Goal: Check status

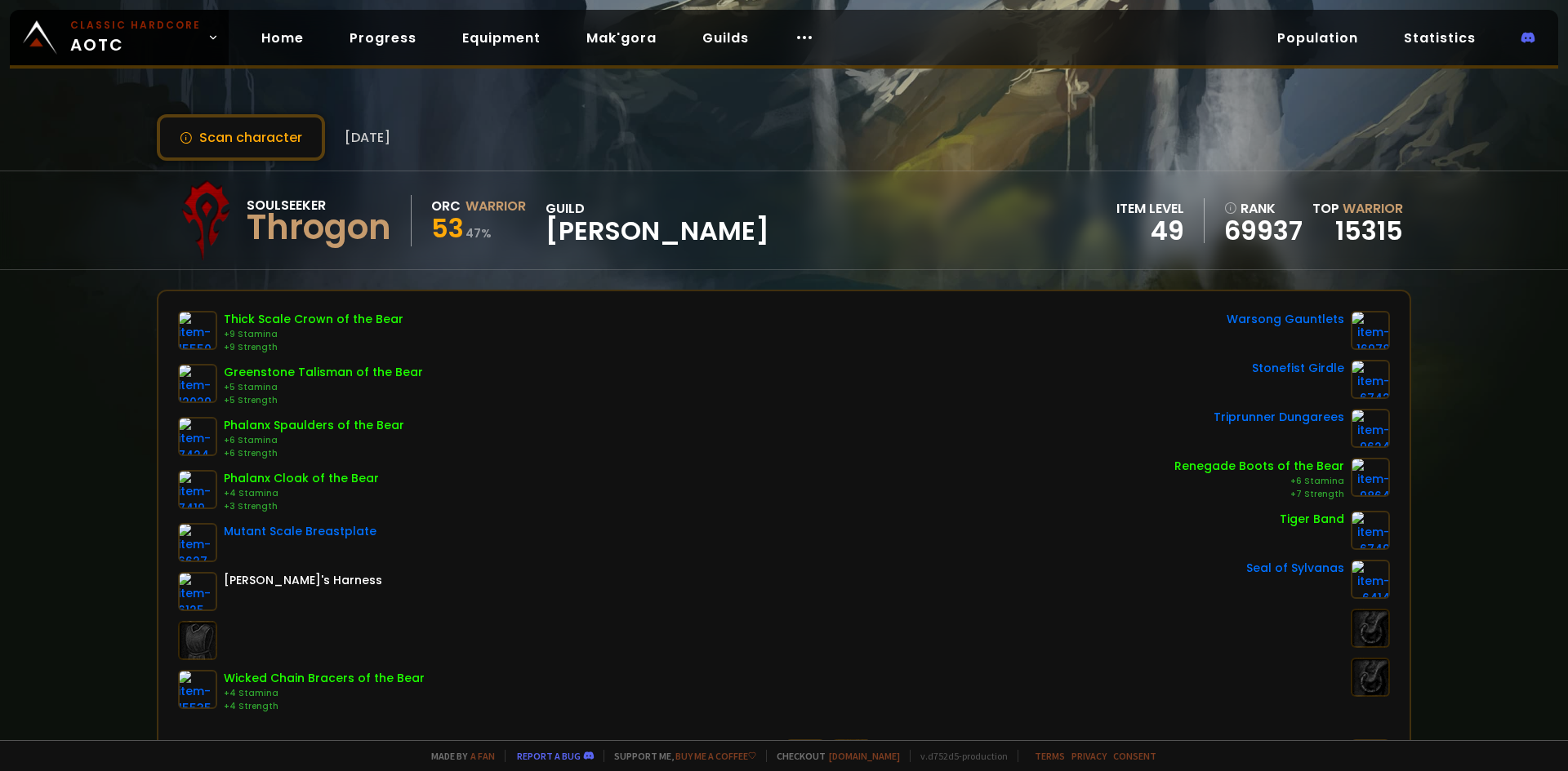
scroll to position [244, 0]
click at [235, 136] on button "Scan character" at bounding box center [240, 137] width 168 height 47
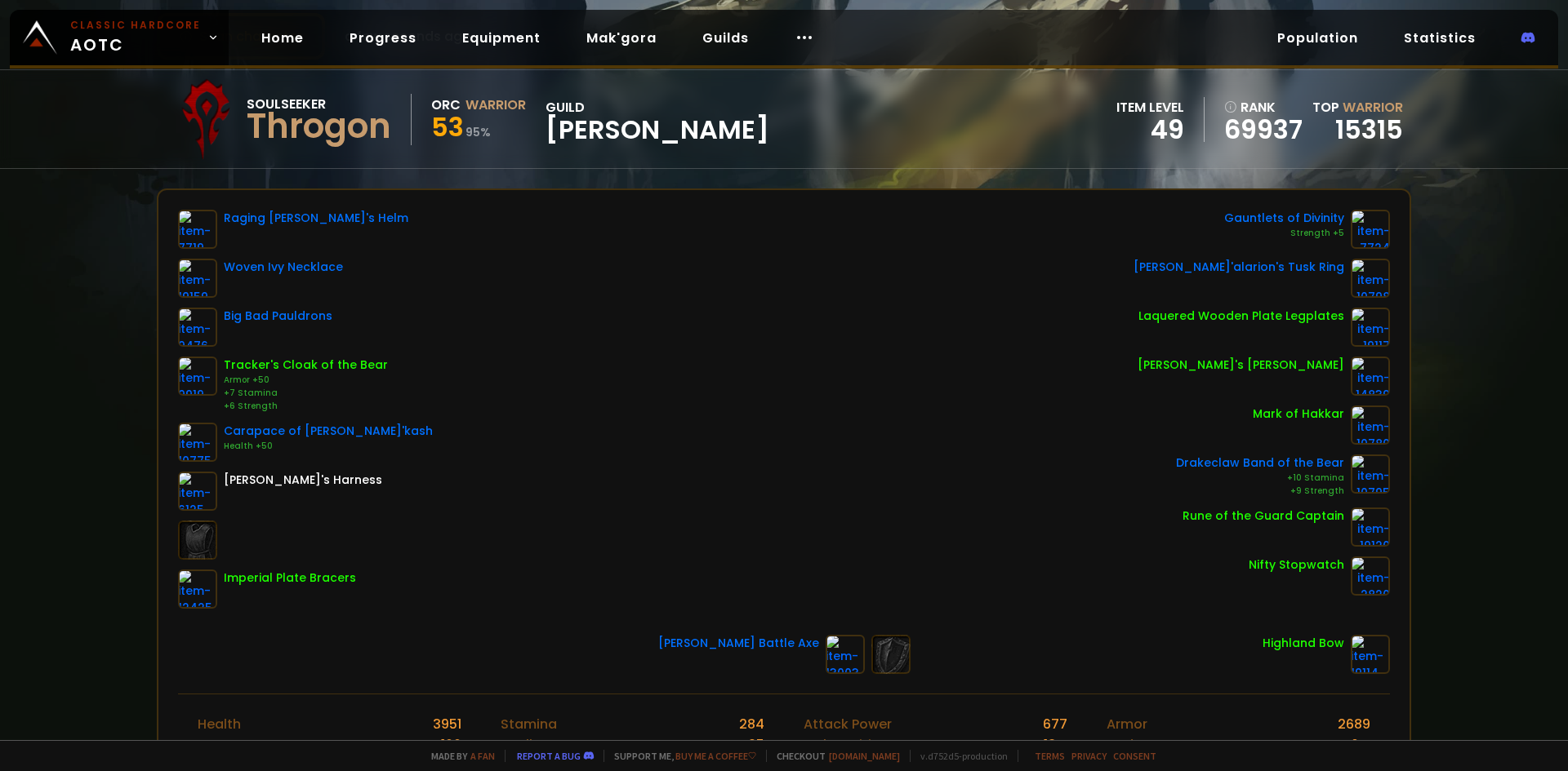
scroll to position [81, 0]
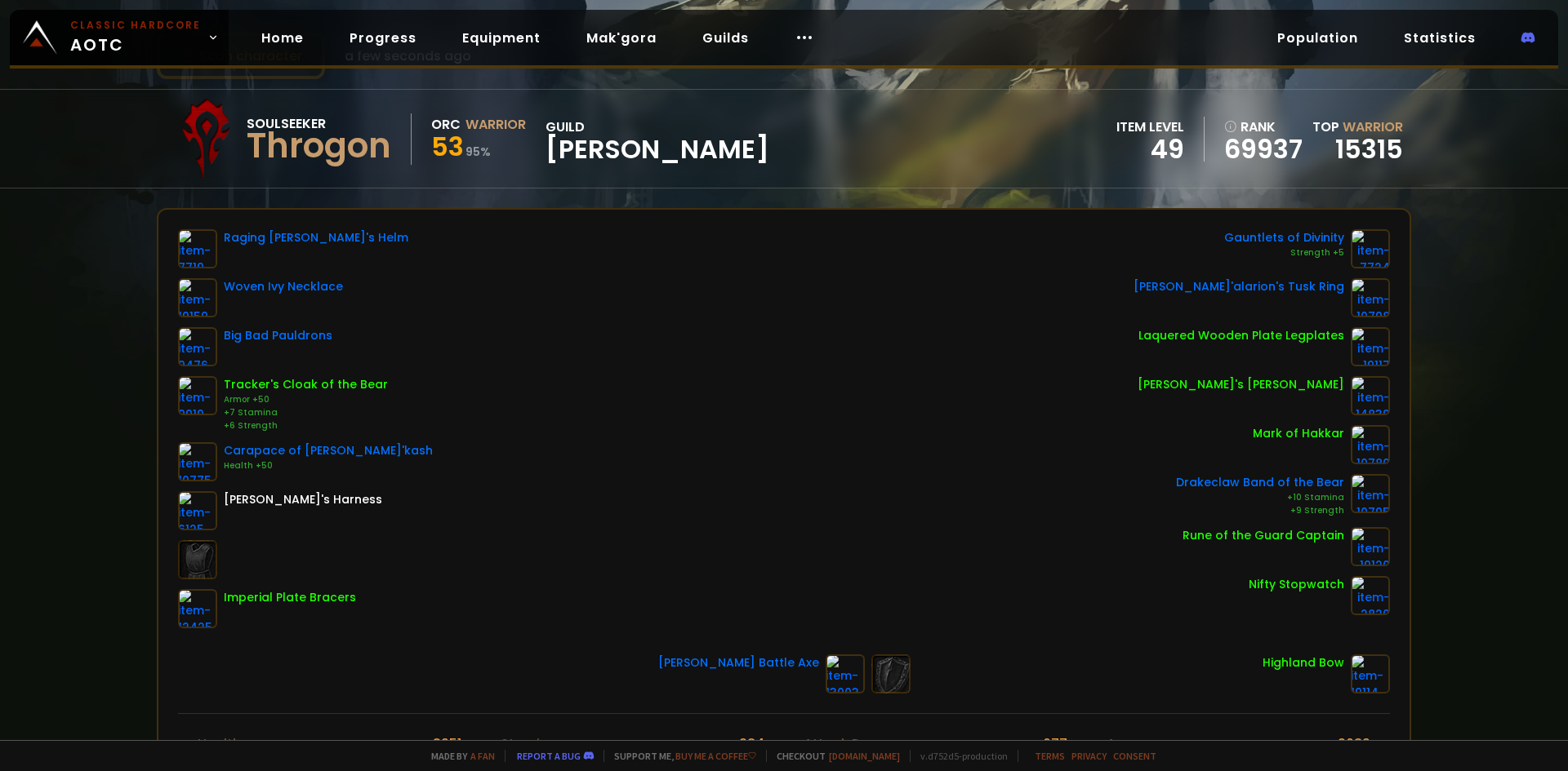
click at [1251, 287] on div "[PERSON_NAME]'alarion's Tusk Ring" at bounding box center [1239, 286] width 211 height 17
